Goal: Task Accomplishment & Management: Manage account settings

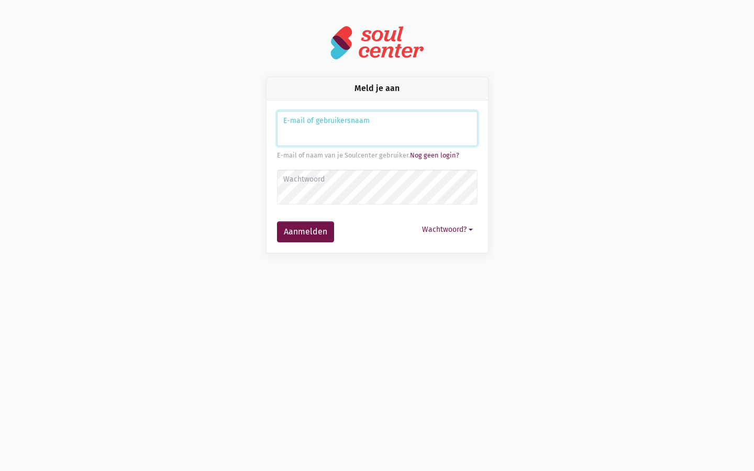
click at [377, 128] on input "Aanmelden" at bounding box center [377, 129] width 201 height 36
type input "julian37"
click at [377, 128] on input "Aanmelden" at bounding box center [377, 129] width 201 height 36
type input "[EMAIL_ADDRESS][DOMAIN_NAME]"
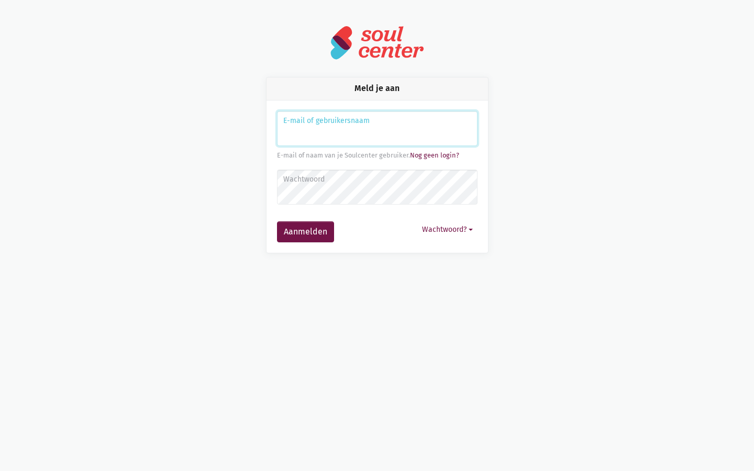
click at [377, 128] on input "Aanmelden" at bounding box center [377, 129] width 201 height 36
type input "[EMAIL_ADDRESS][DOMAIN_NAME]"
click at [377, 128] on input "Aanmelden" at bounding box center [377, 129] width 201 height 36
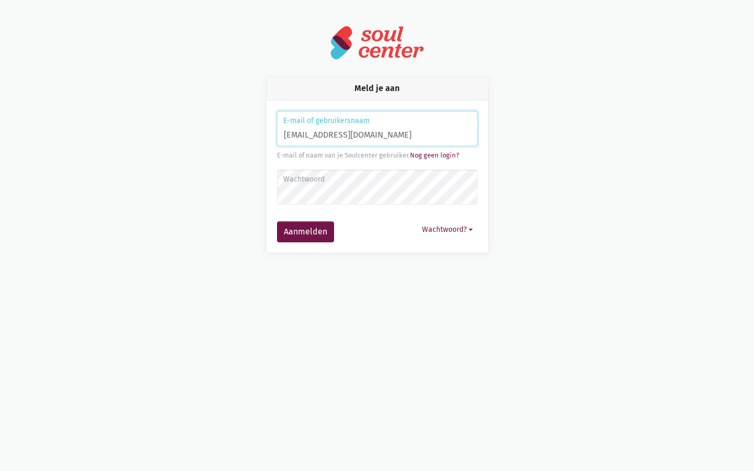
type input "brandonfarmer75@outlook.com"
click at [377, 128] on input "Aanmelden" at bounding box center [377, 129] width 201 height 36
type input "predovicalexandria138@gmail.com"
click at [377, 128] on input "Aanmelden" at bounding box center [377, 129] width 201 height 36
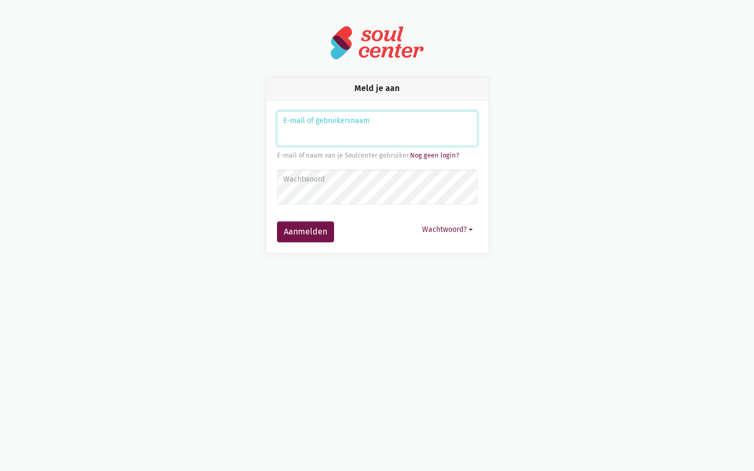
click at [377, 128] on input "Aanmelden" at bounding box center [377, 129] width 201 height 36
type input "Strategist"
click at [377, 128] on input "Aanmelden" at bounding box center [377, 129] width 201 height 36
type input "[EMAIL_ADDRESS][DOMAIN_NAME]"
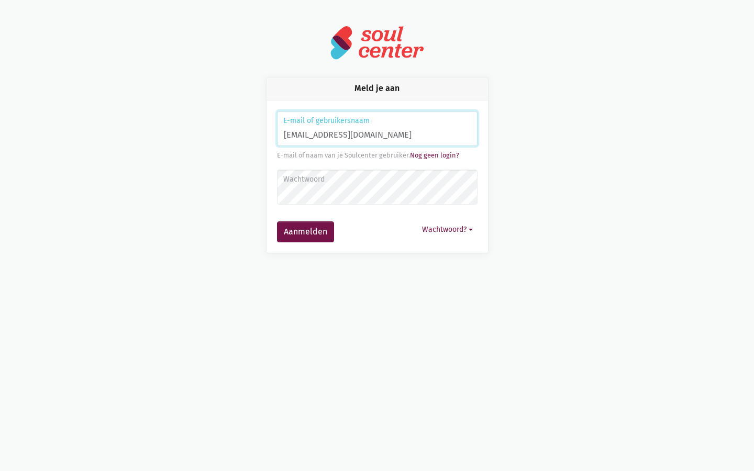
click at [277, 222] on button "Aanmelden" at bounding box center [305, 232] width 57 height 21
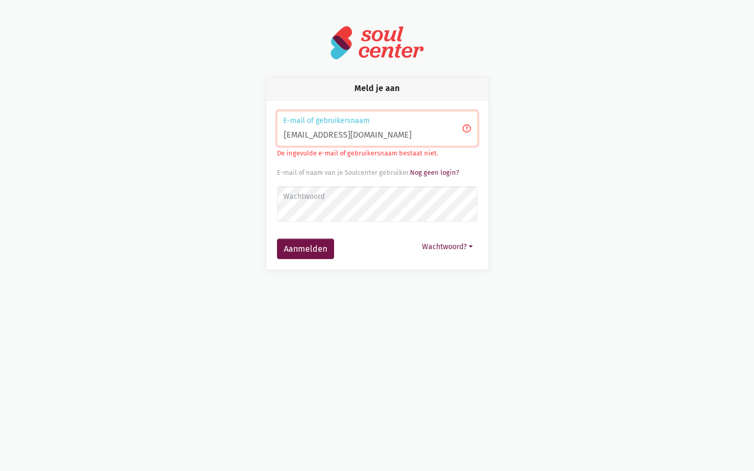
click at [377, 128] on input "[EMAIL_ADDRESS][DOMAIN_NAME]" at bounding box center [377, 129] width 201 height 36
type input "y.net"
type input "[EMAIL_ADDRESS][DOMAIN_NAME]"
click at [277, 239] on button "Aanmelden" at bounding box center [305, 249] width 57 height 21
click at [377, 128] on input "[EMAIL_ADDRESS][DOMAIN_NAME]" at bounding box center [377, 129] width 201 height 36
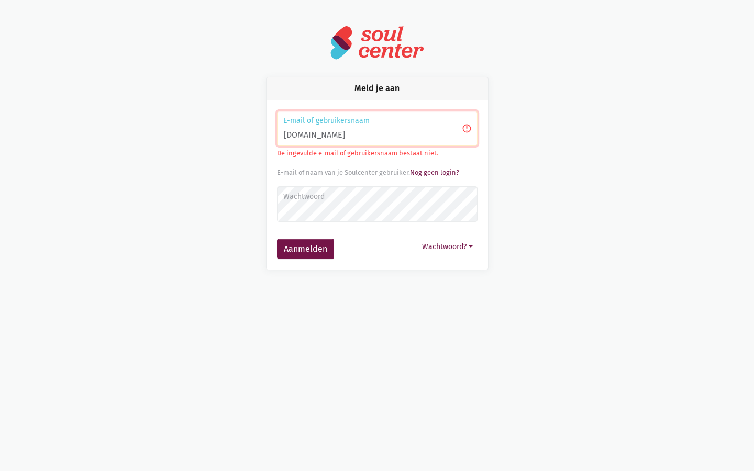
type input "gmail.com"
type input "[EMAIL_ADDRESS][DOMAIN_NAME]"
click at [277, 239] on button "Aanmelden" at bounding box center [305, 249] width 57 height 21
click at [377, 128] on input "brandonfarmer75@outlook.com" at bounding box center [377, 129] width 201 height 36
type input "ok.com"
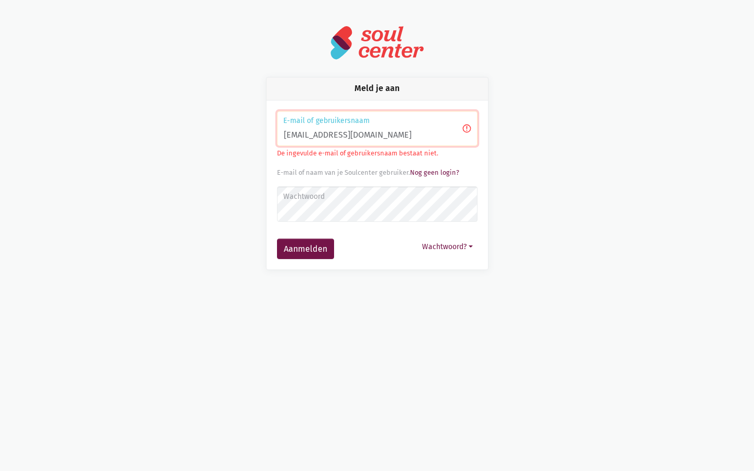
type input "[EMAIL_ADDRESS][DOMAIN_NAME]"
click at [277, 239] on button "Aanmelden" at bounding box center [305, 249] width 57 height 21
click at [377, 128] on input "[EMAIL_ADDRESS][DOMAIN_NAME]" at bounding box center [377, 129] width 201 height 36
type input "[DOMAIN_NAME]"
type input "[EMAIL_ADDRESS][DOMAIN_NAME]"
